Goal: Information Seeking & Learning: Learn about a topic

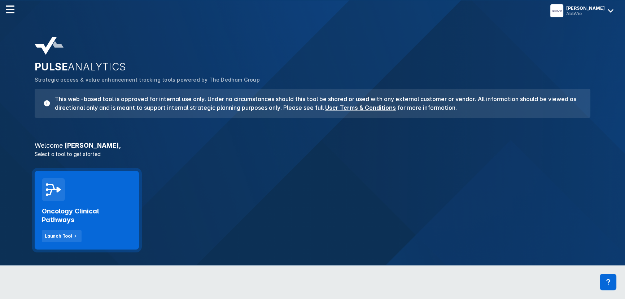
click at [68, 197] on div "Oncology Clinical Pathways Launch Tool" at bounding box center [87, 210] width 104 height 79
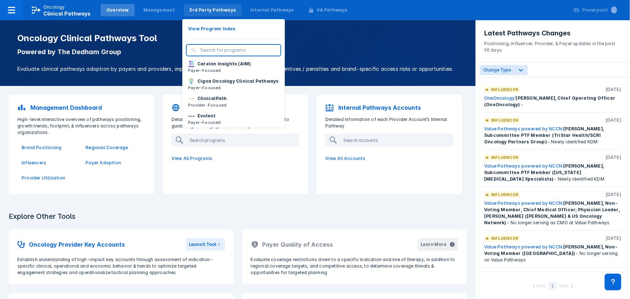
click at [194, 12] on div "3rd Party Pathways" at bounding box center [212, 10] width 47 height 6
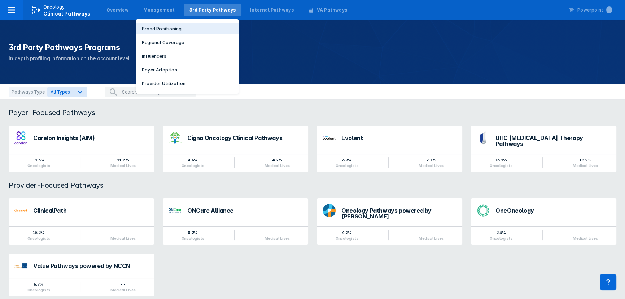
click at [156, 29] on p "Brand Positioning" at bounding box center [162, 29] width 40 height 6
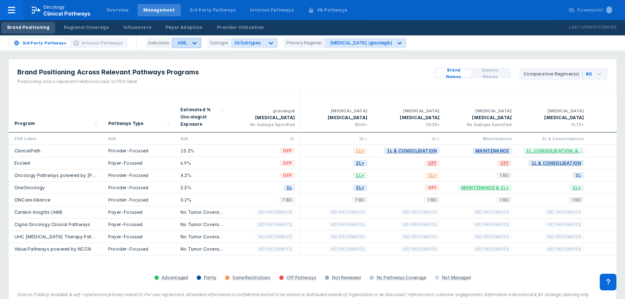
click at [190, 47] on div at bounding box center [194, 42] width 13 height 13
click at [179, 101] on div "NSCLC" at bounding box center [194, 102] width 41 height 14
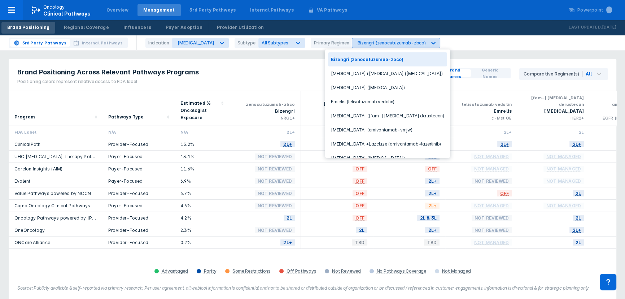
click at [357, 45] on div "Bizengri (zenocutuzumab-zbco)" at bounding box center [391, 42] width 68 height 5
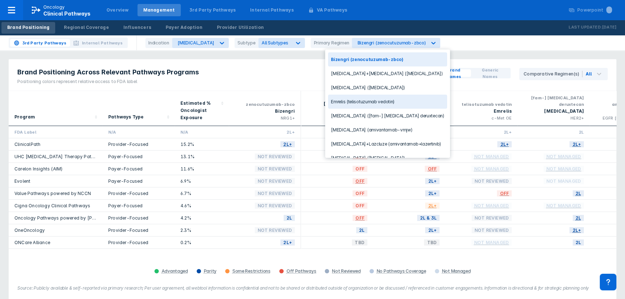
click at [353, 106] on div "Emrelis (telisotuzumab vedotin)" at bounding box center [387, 102] width 119 height 14
